Goal: Information Seeking & Learning: Learn about a topic

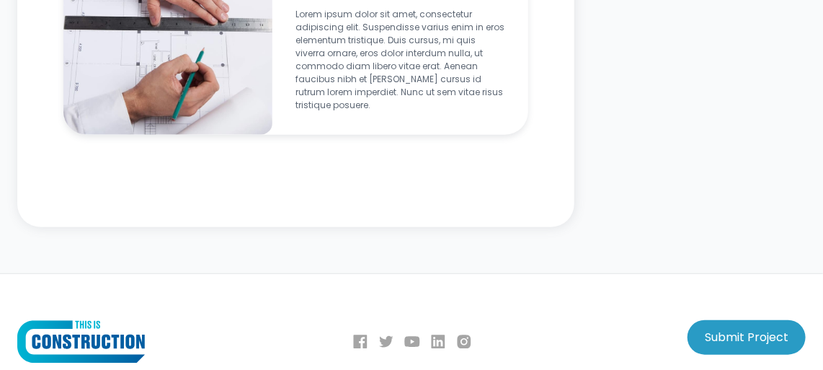
scroll to position [2436, 0]
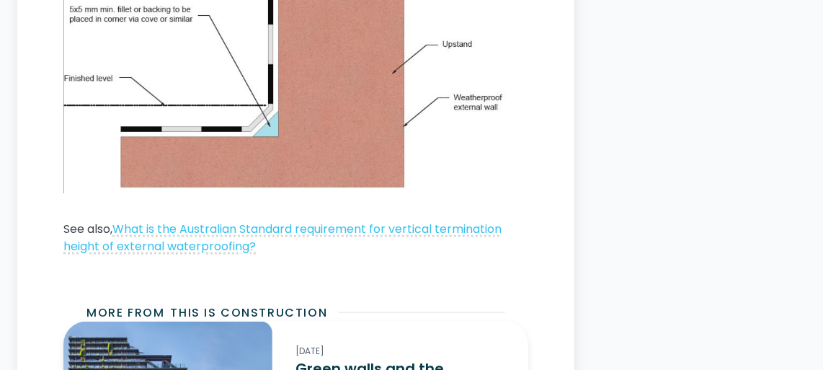
scroll to position [2425, 0]
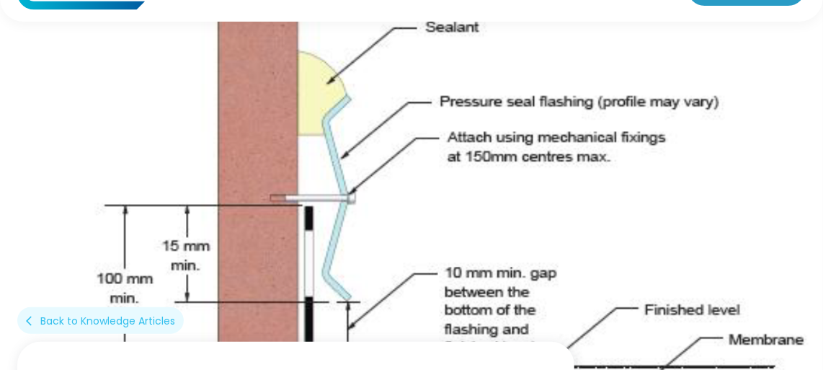
scroll to position [131, 0]
